Goal: Information Seeking & Learning: Understand process/instructions

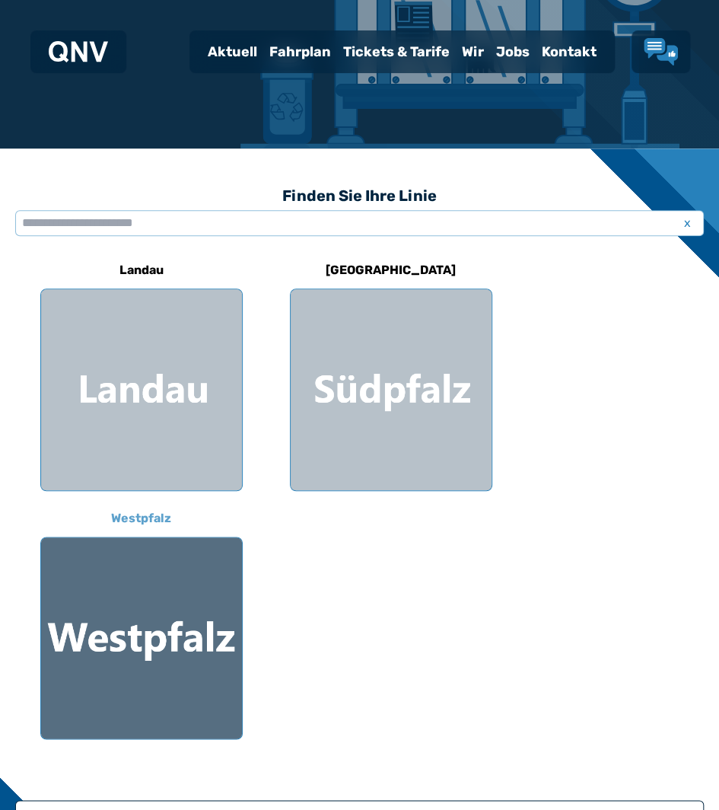
click at [82, 693] on div at bounding box center [141, 637] width 201 height 201
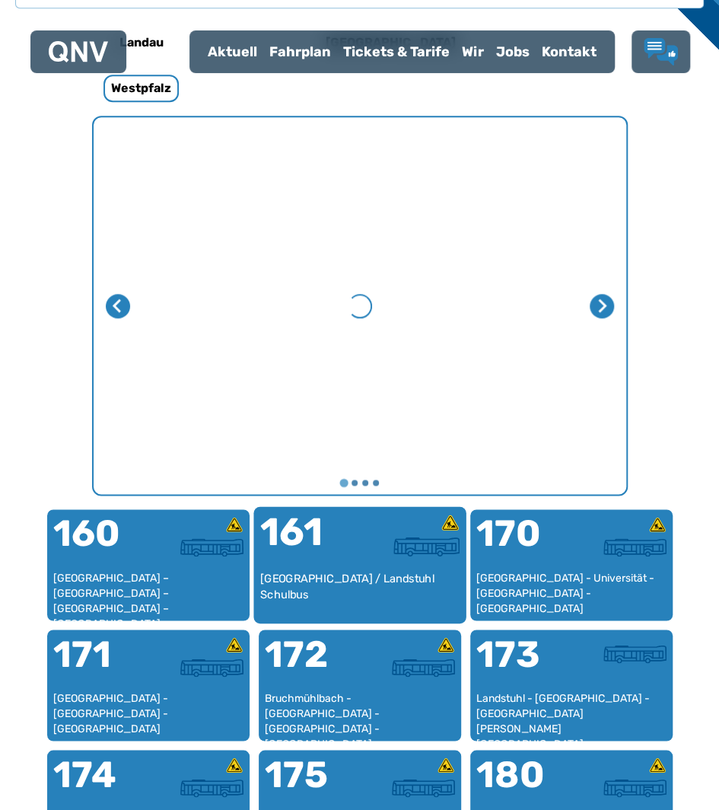
scroll to position [515, 0]
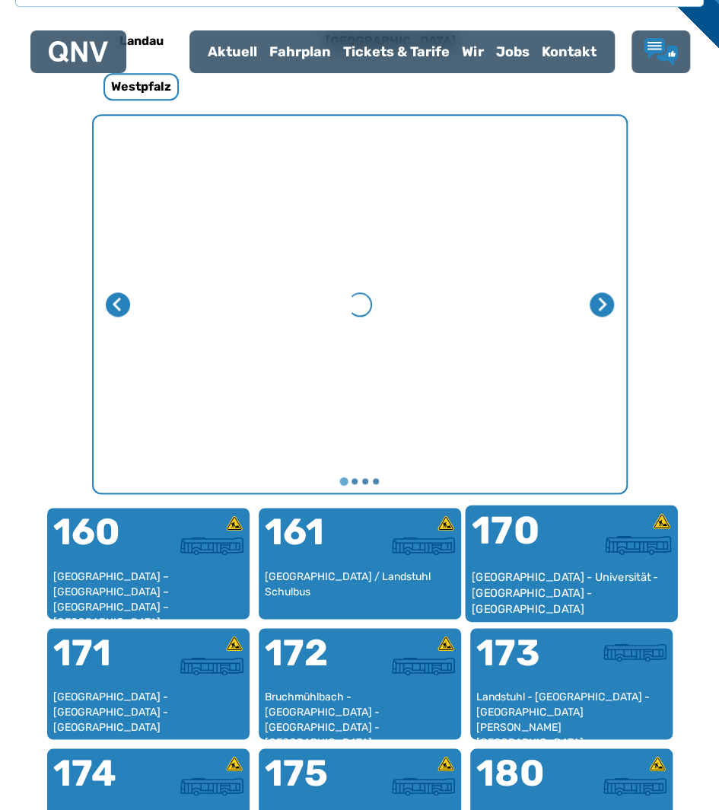
click at [575, 543] on div at bounding box center [622, 545] width 100 height 19
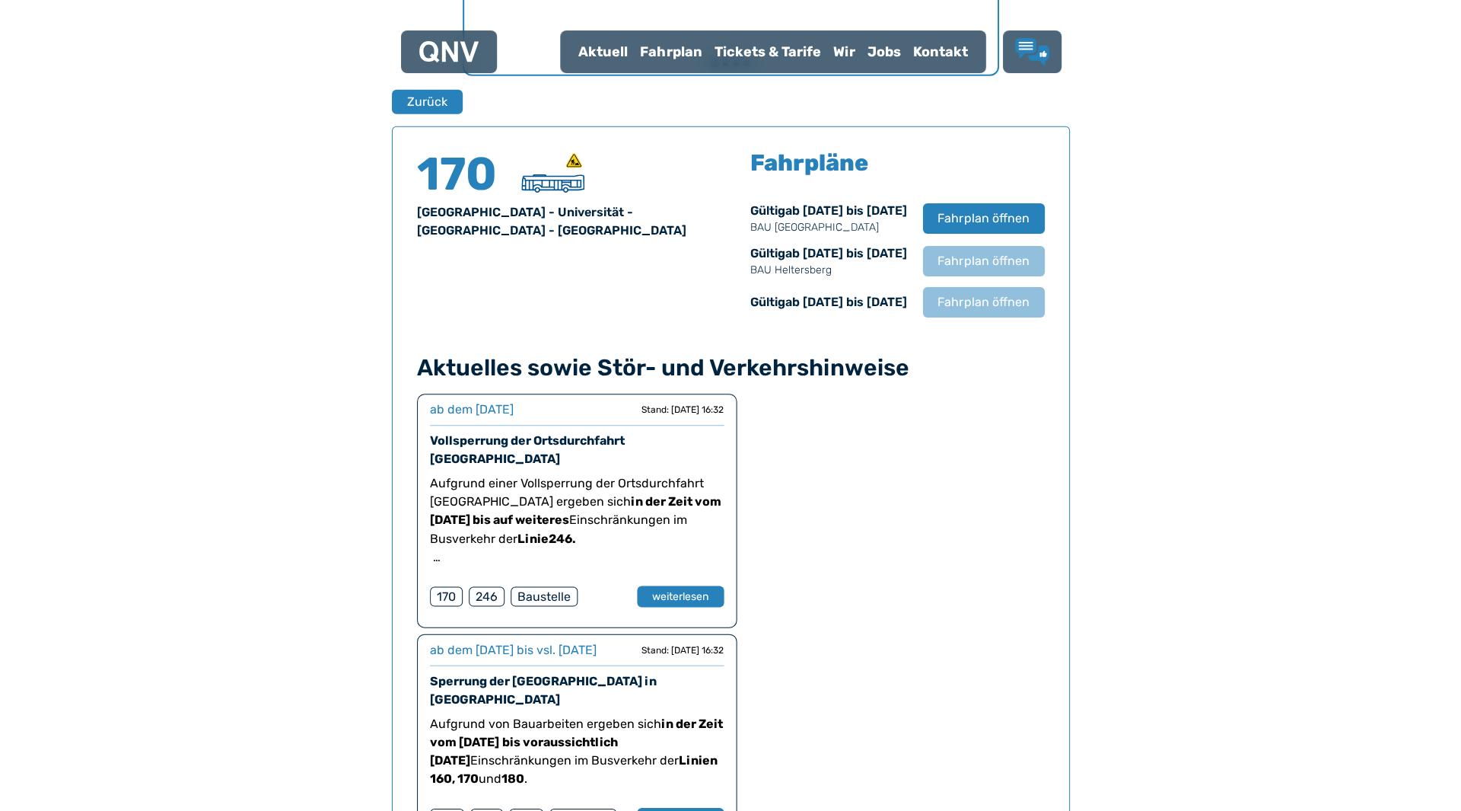
scroll to position [1018, 0]
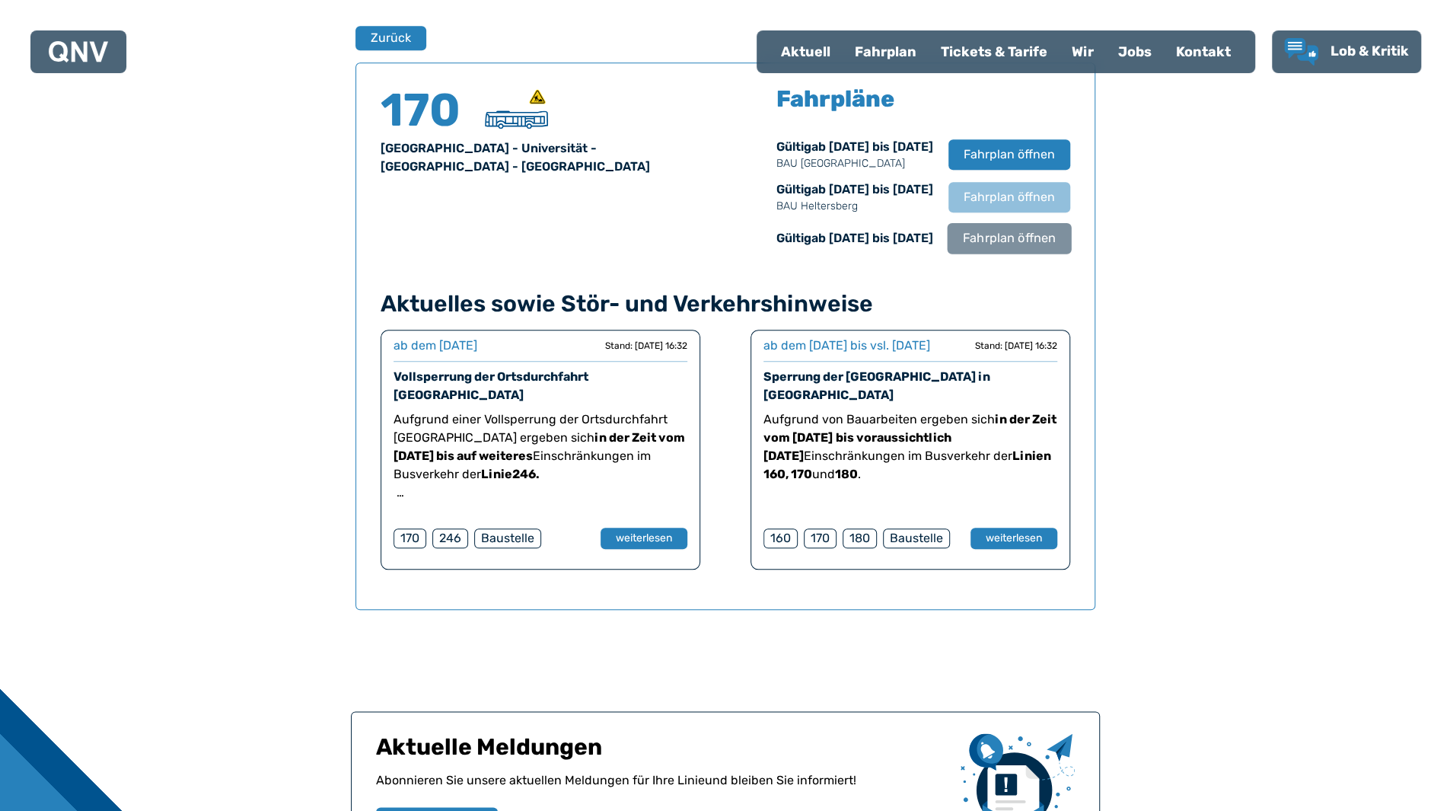
click at [719, 238] on span "Fahrplan öffnen" at bounding box center [1008, 238] width 93 height 18
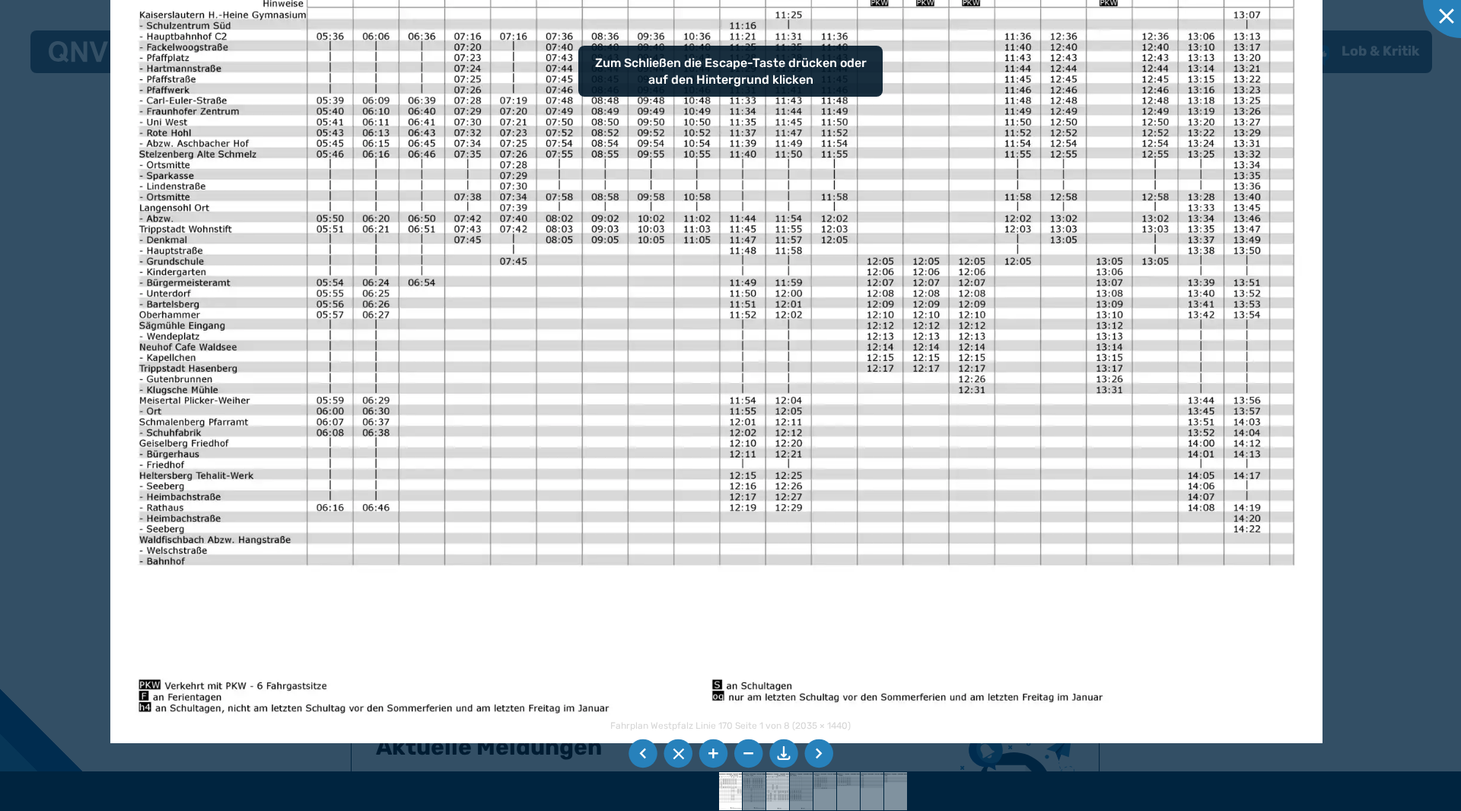
click at [719, 793] on img at bounding box center [778, 791] width 54 height 38
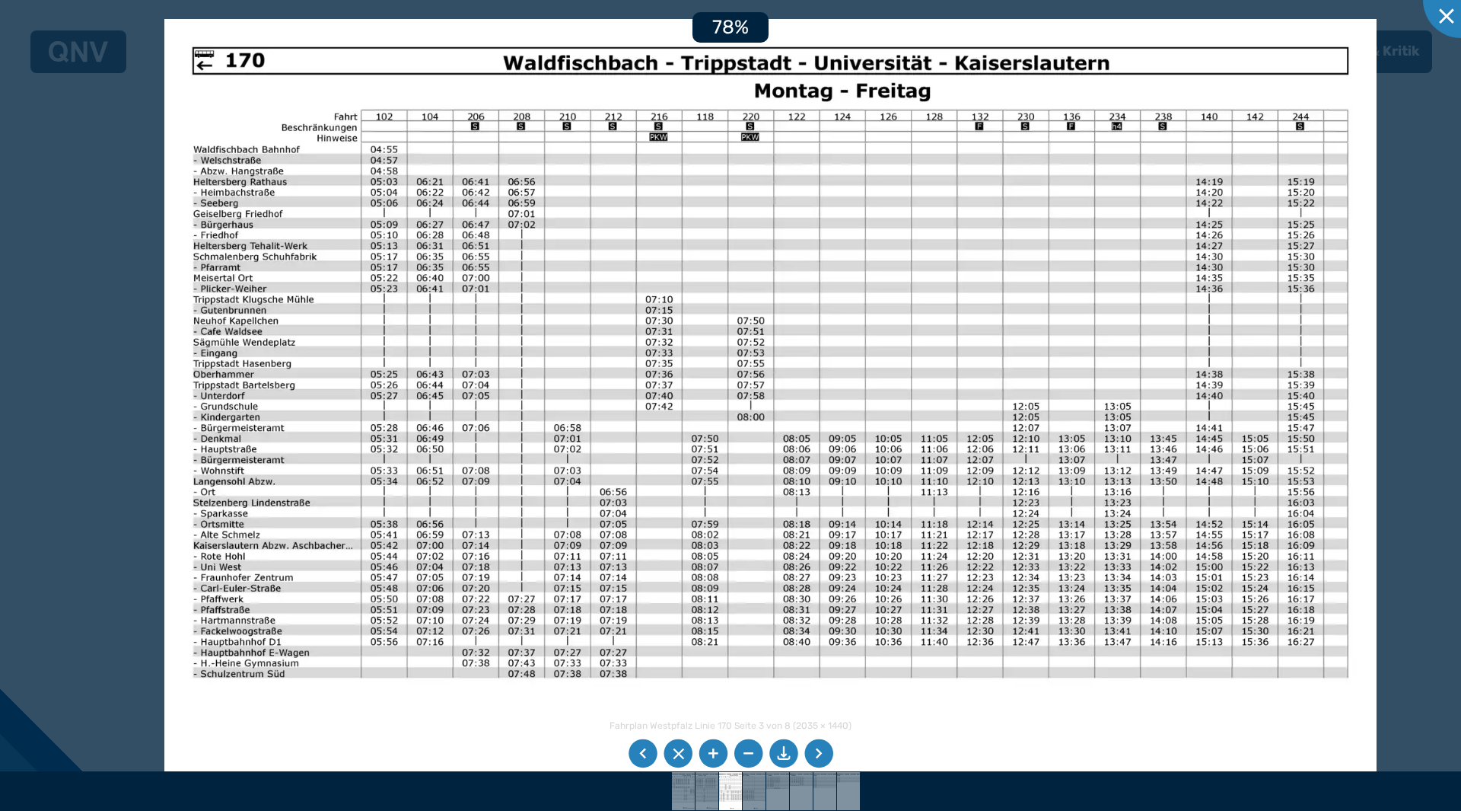
click at [633, 382] on img at bounding box center [770, 448] width 1213 height 858
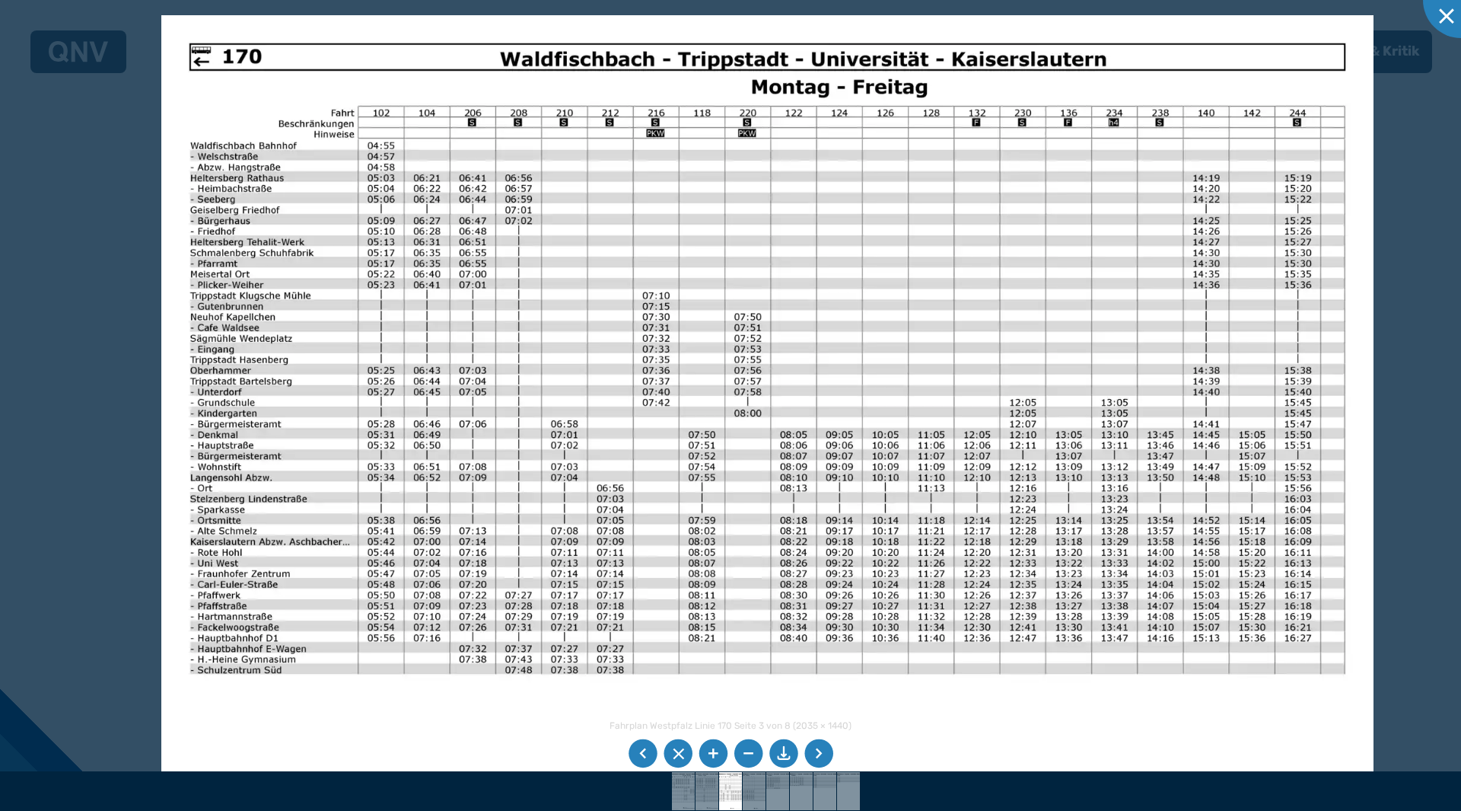
click at [719, 168] on img at bounding box center [767, 444] width 1213 height 858
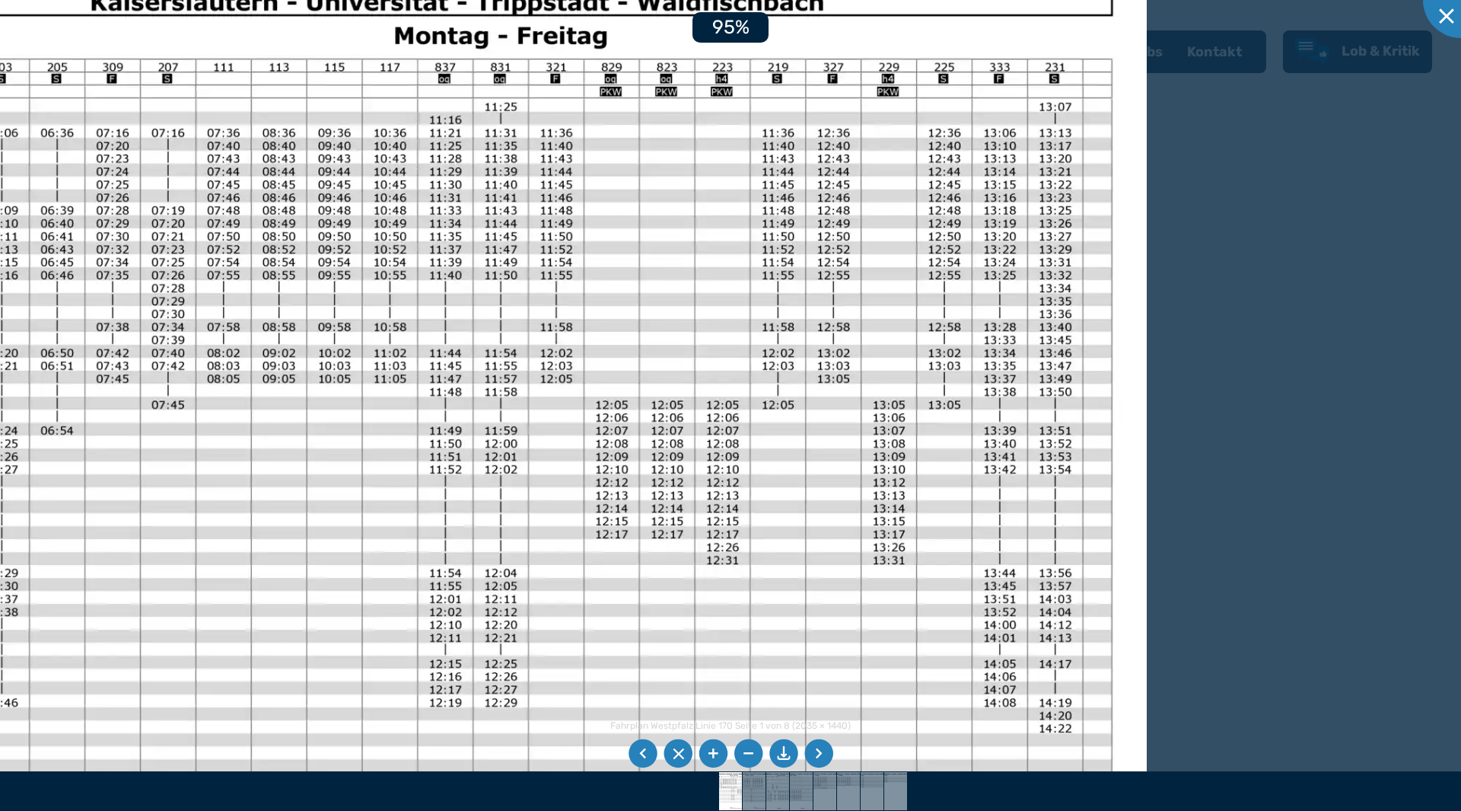
click at [714, 452] on img at bounding box center [414, 468] width 1468 height 1038
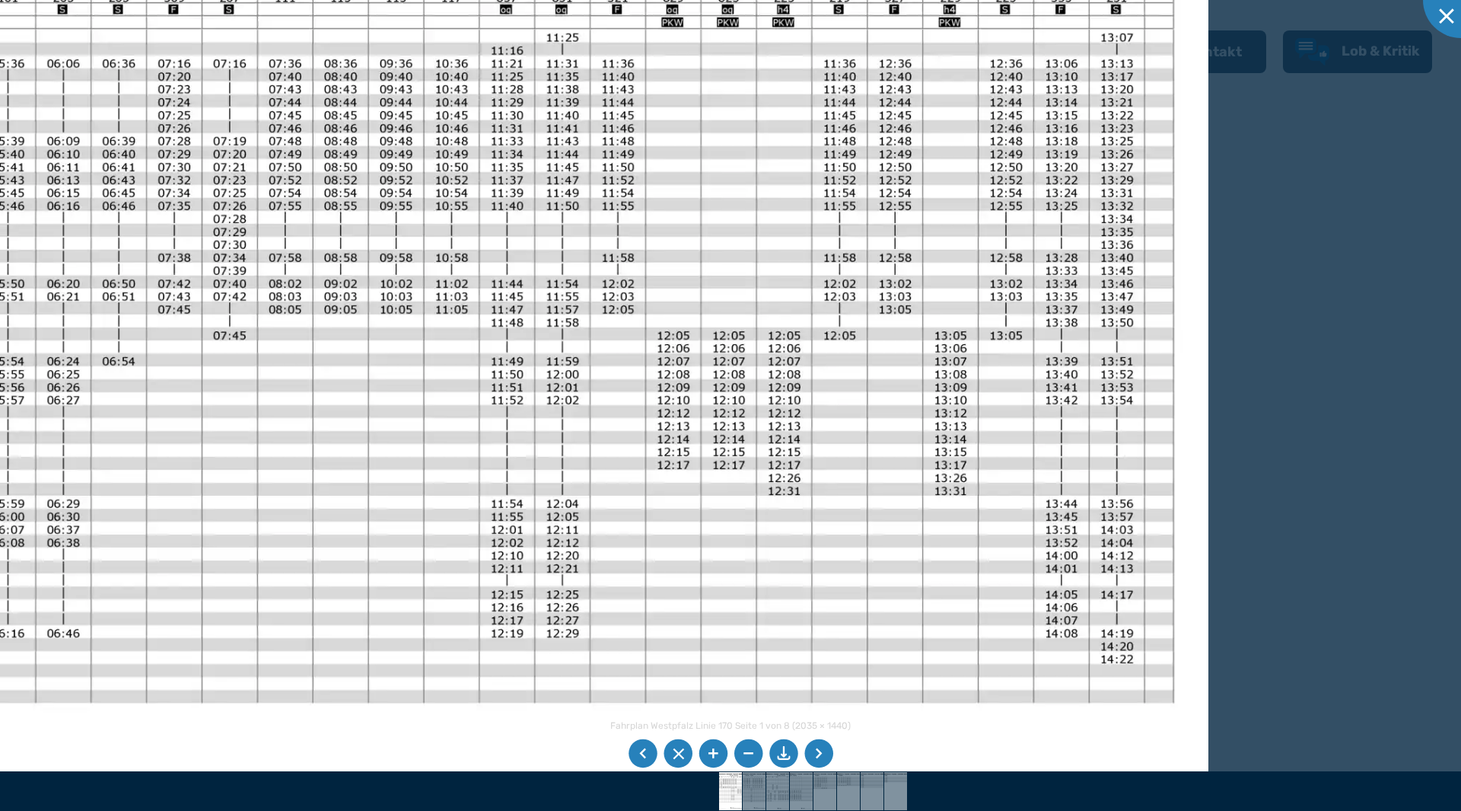
click at [719, 470] on img at bounding box center [476, 399] width 1468 height 1038
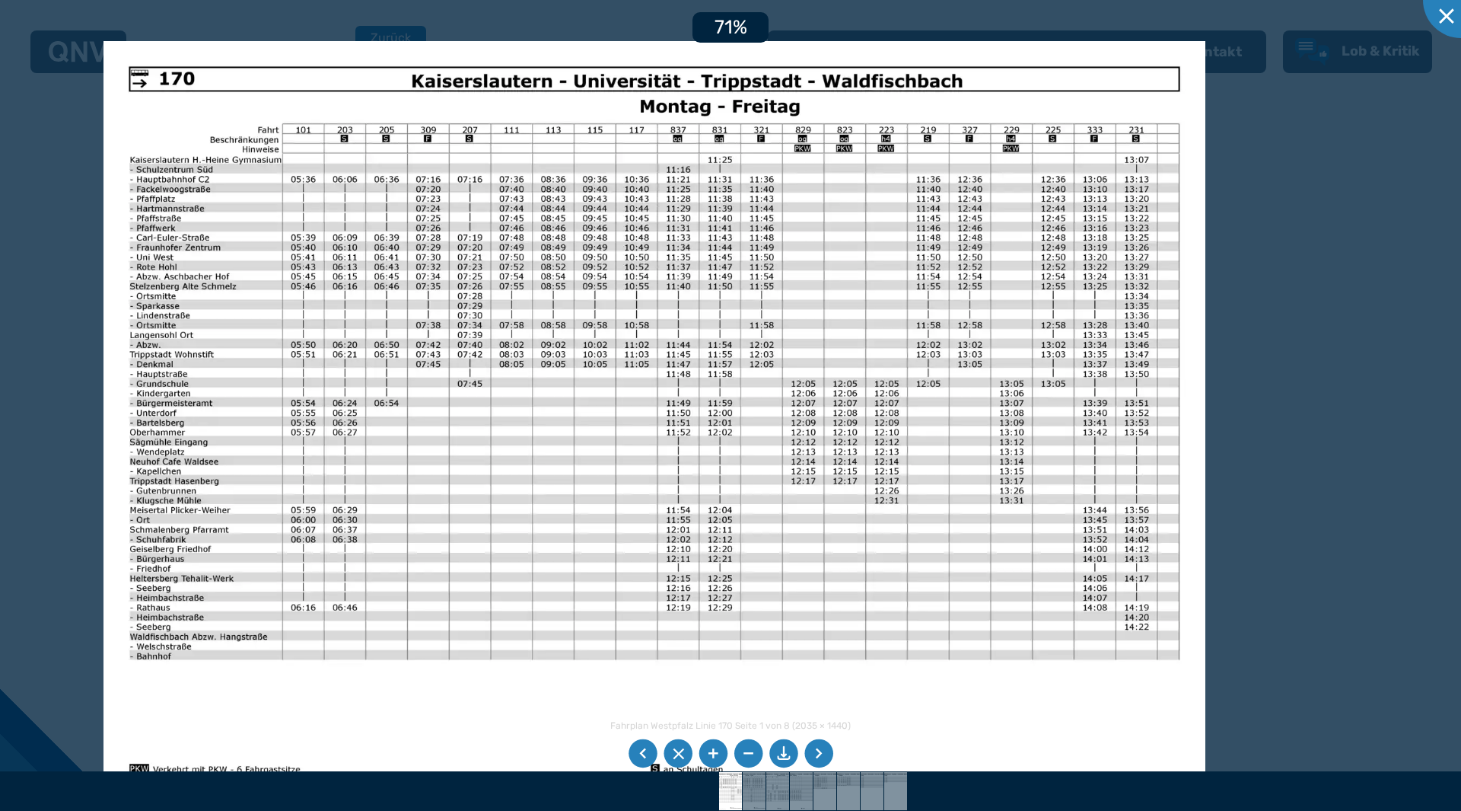
click at [719, 467] on img at bounding box center [655, 431] width 1102 height 780
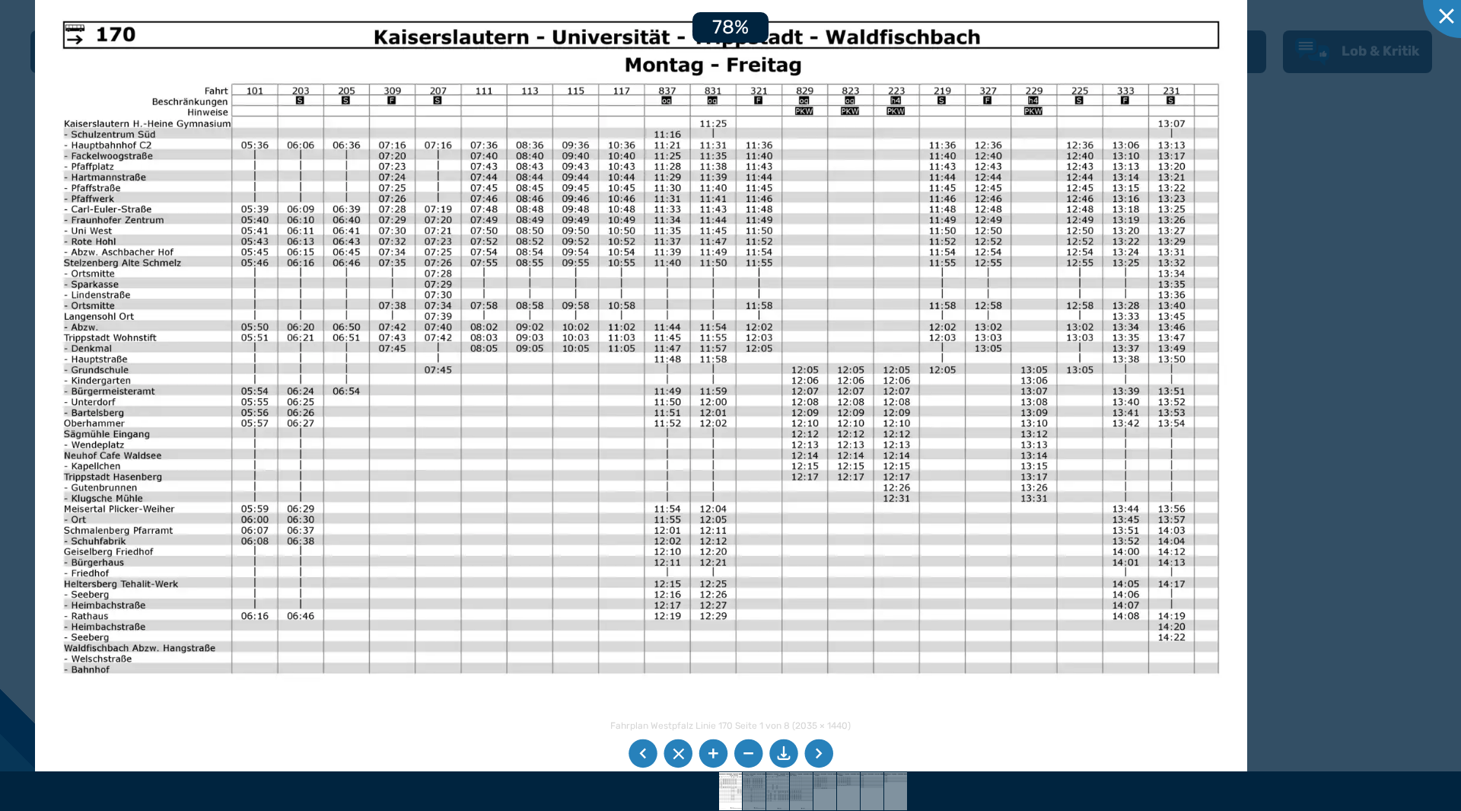
click at [719, 468] on img at bounding box center [641, 422] width 1213 height 858
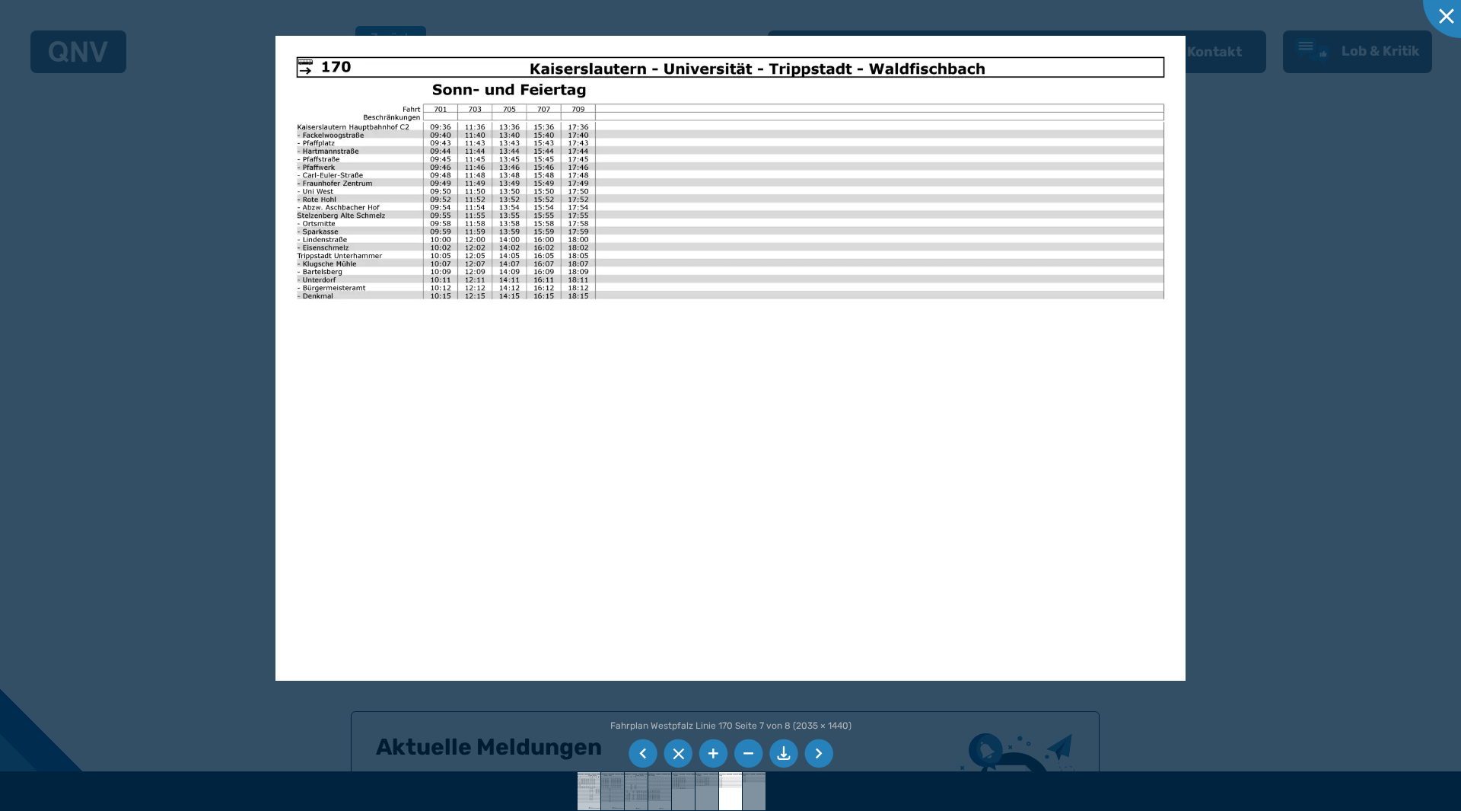
click at [592, 774] on img at bounding box center [590, 791] width 54 height 38
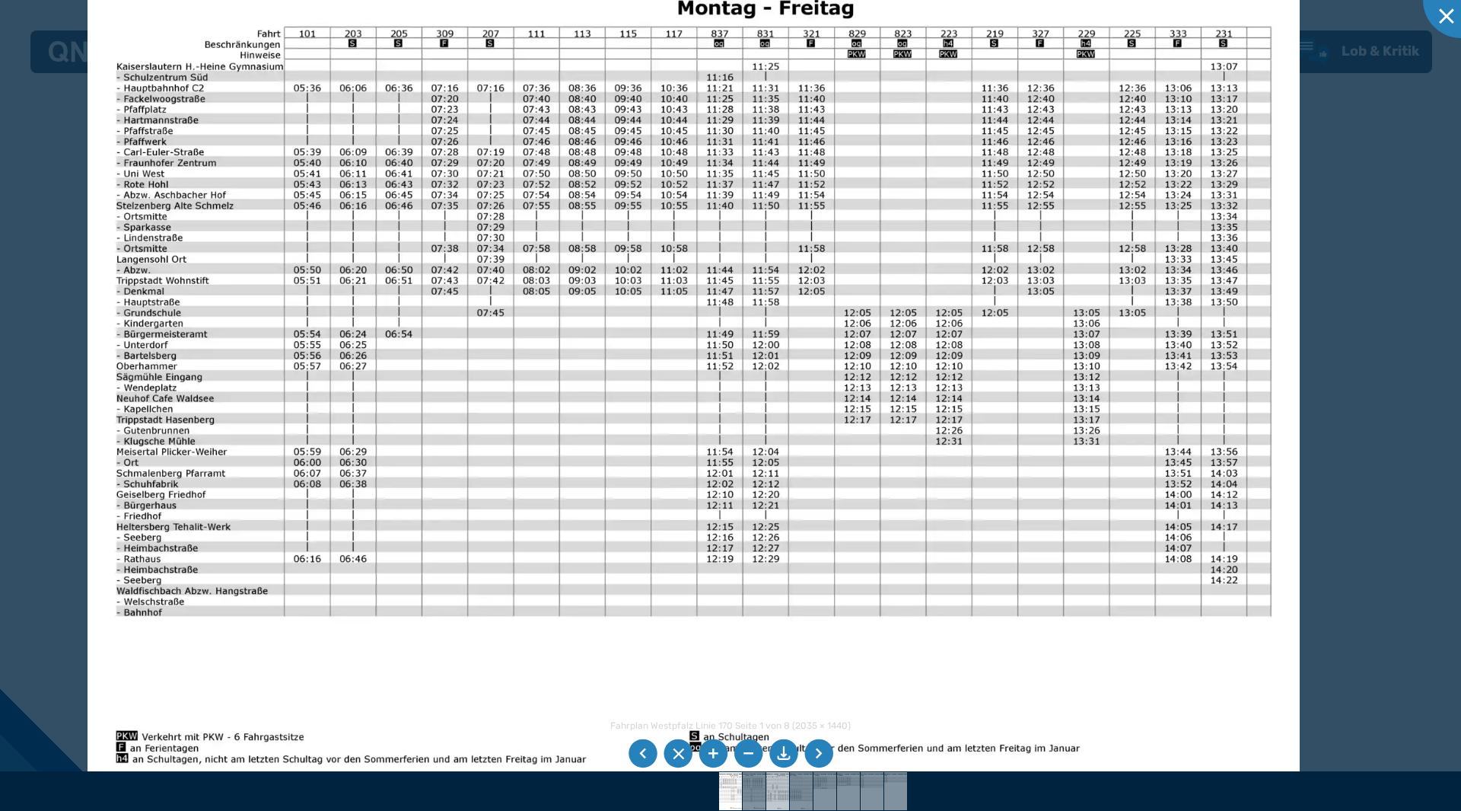
click at [719, 785] on img at bounding box center [778, 791] width 54 height 38
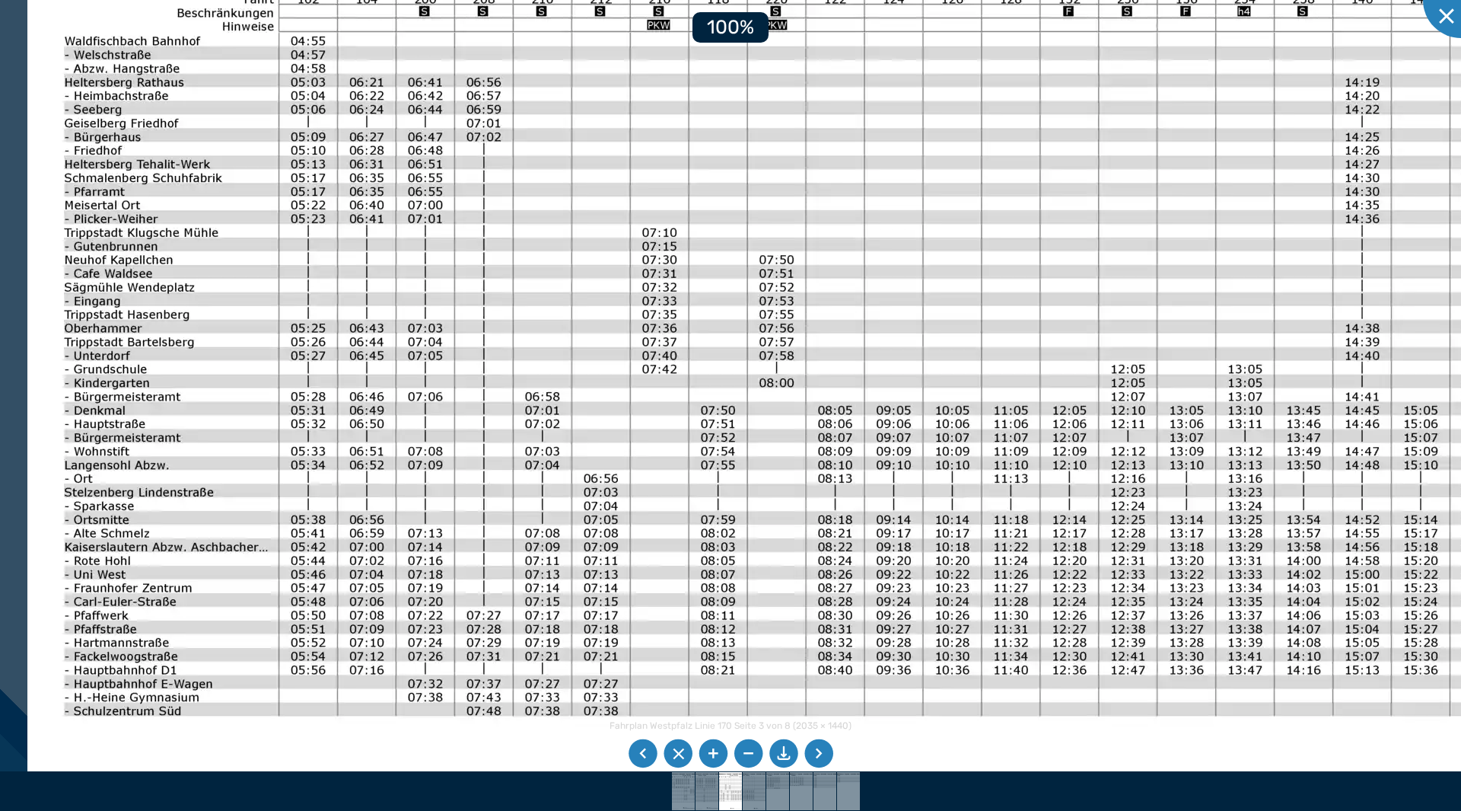
click at [658, 364] on img at bounding box center [801, 422] width 1549 height 1096
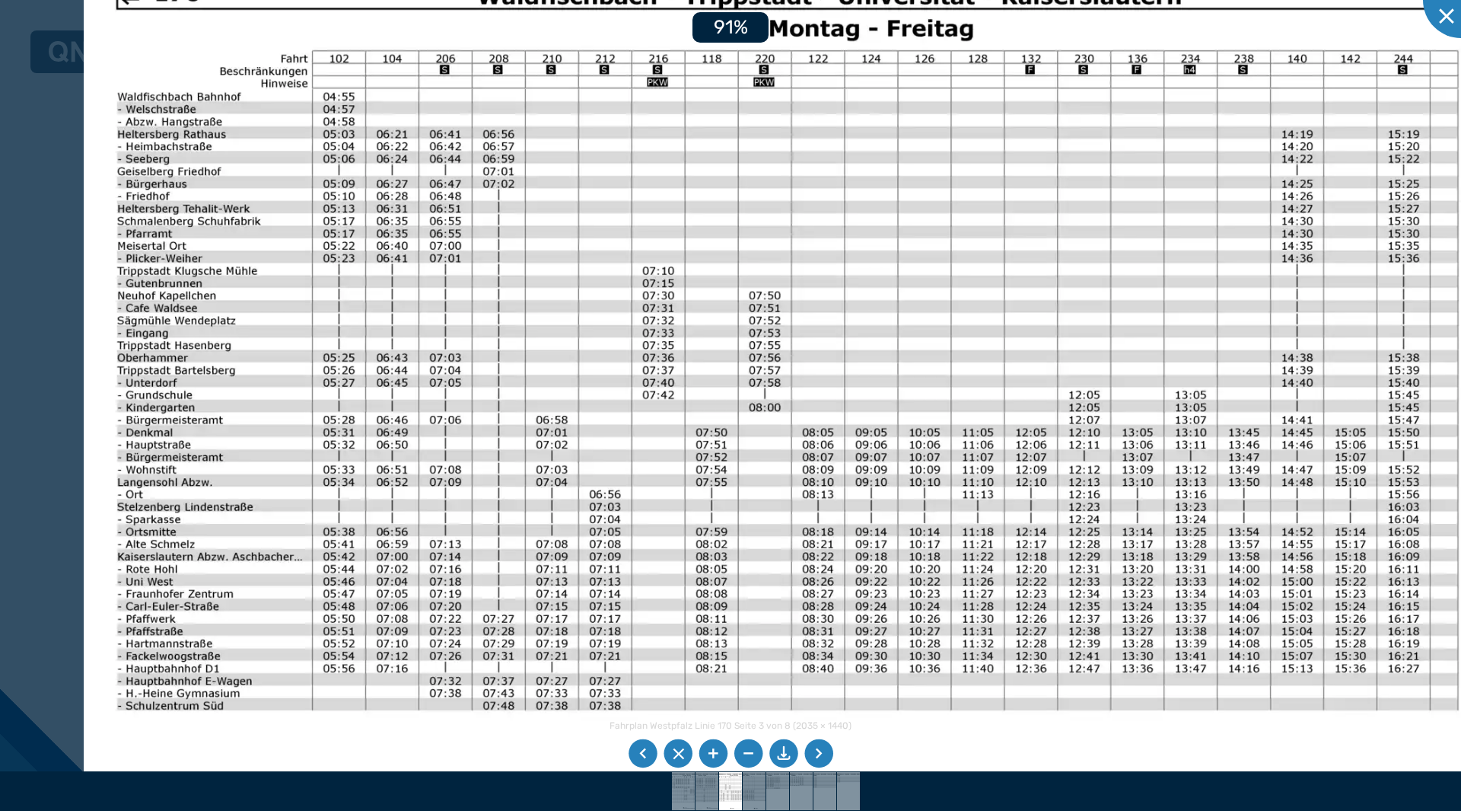
click at [671, 343] on img at bounding box center [788, 443] width 1408 height 996
